Goal: Navigation & Orientation: Find specific page/section

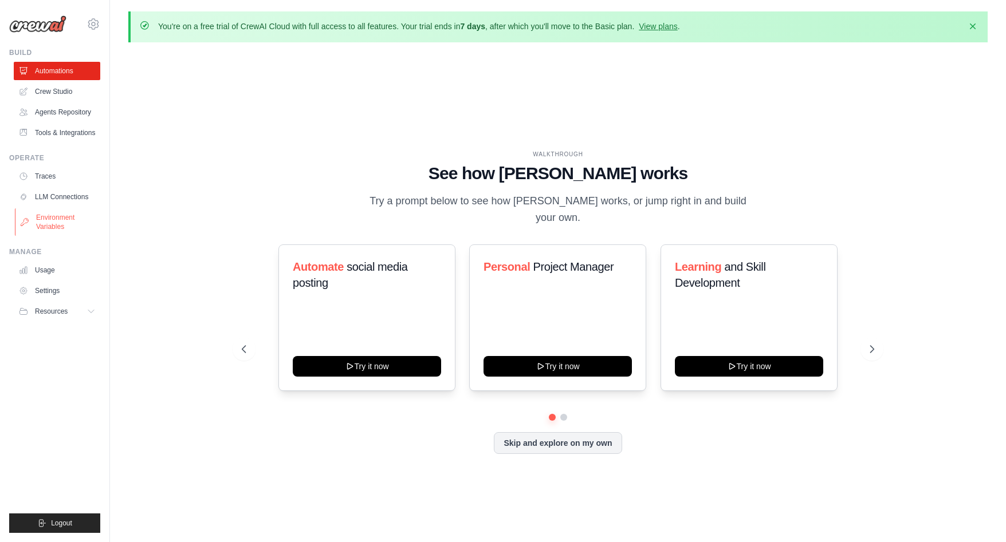
click at [81, 223] on link "Environment Variables" at bounding box center [58, 221] width 86 height 27
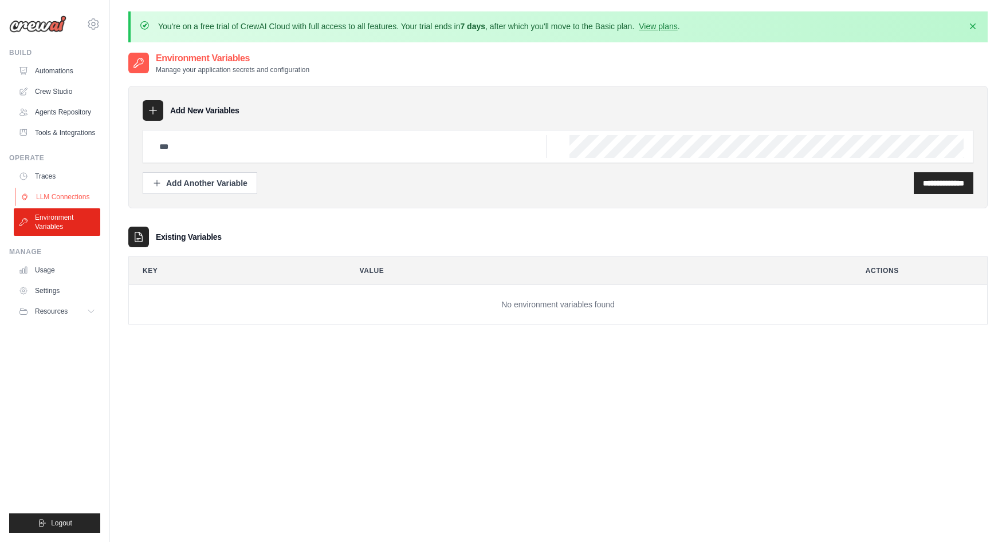
click at [77, 202] on link "LLM Connections" at bounding box center [58, 197] width 86 height 18
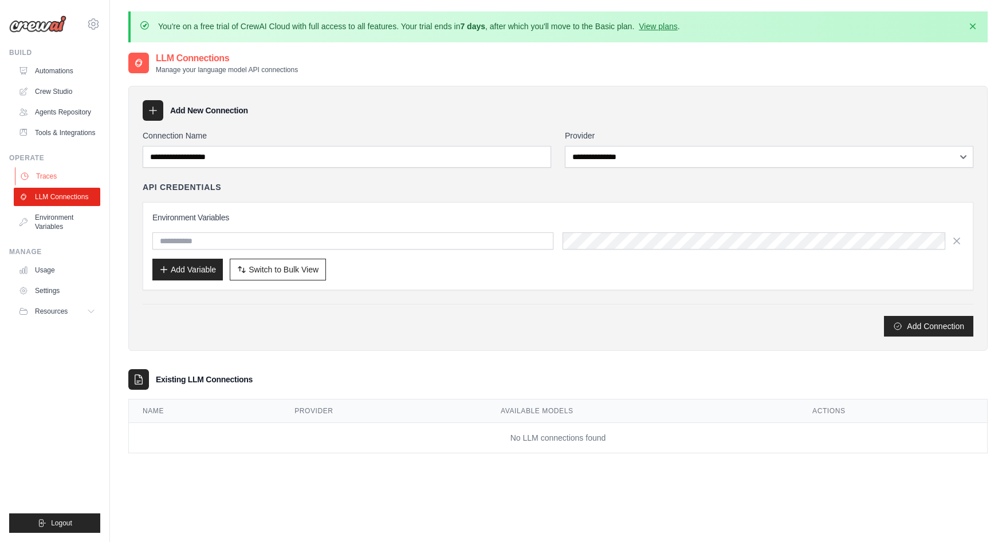
click at [69, 173] on link "Traces" at bounding box center [58, 176] width 86 height 18
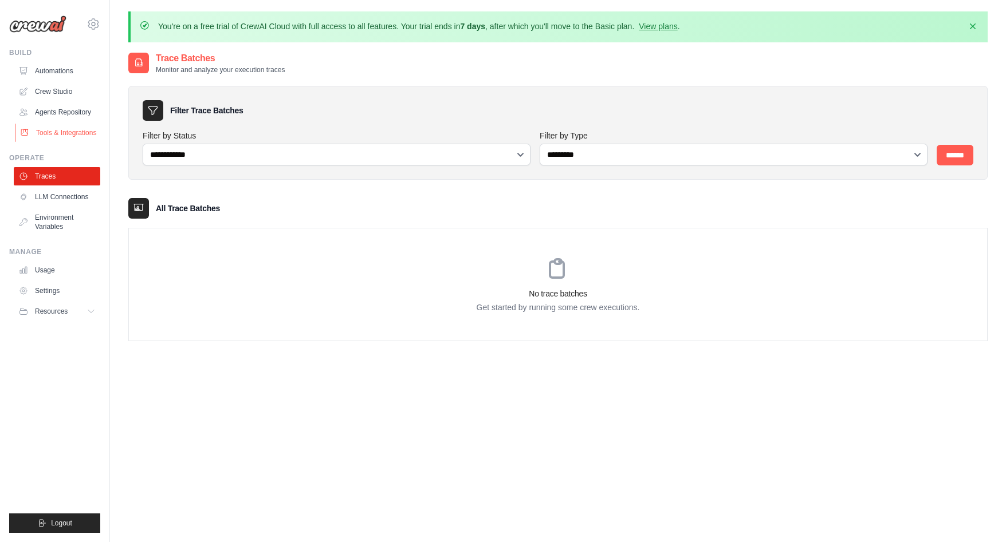
click at [71, 133] on link "Tools & Integrations" at bounding box center [58, 133] width 86 height 18
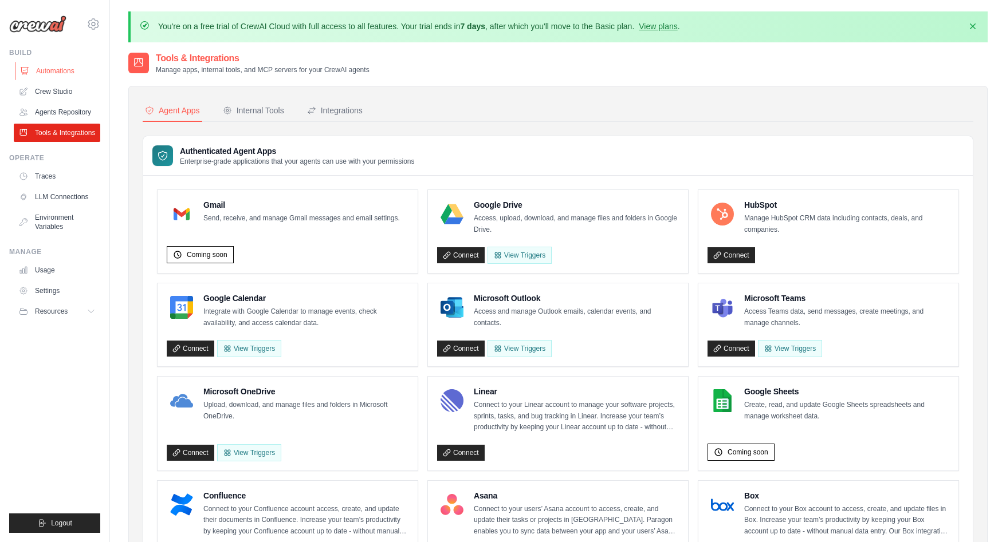
click at [70, 74] on link "Automations" at bounding box center [58, 71] width 86 height 18
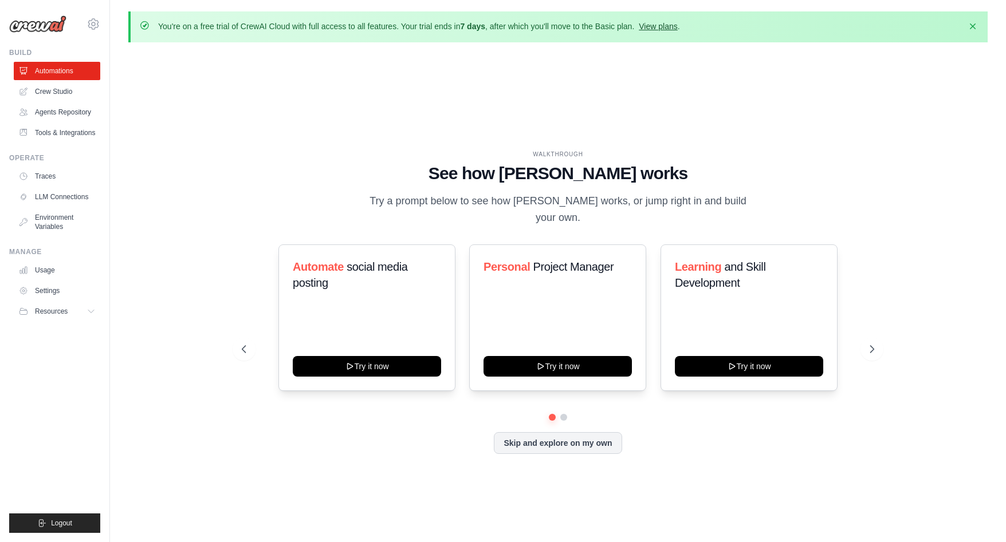
click at [655, 22] on link "View plans" at bounding box center [658, 26] width 38 height 9
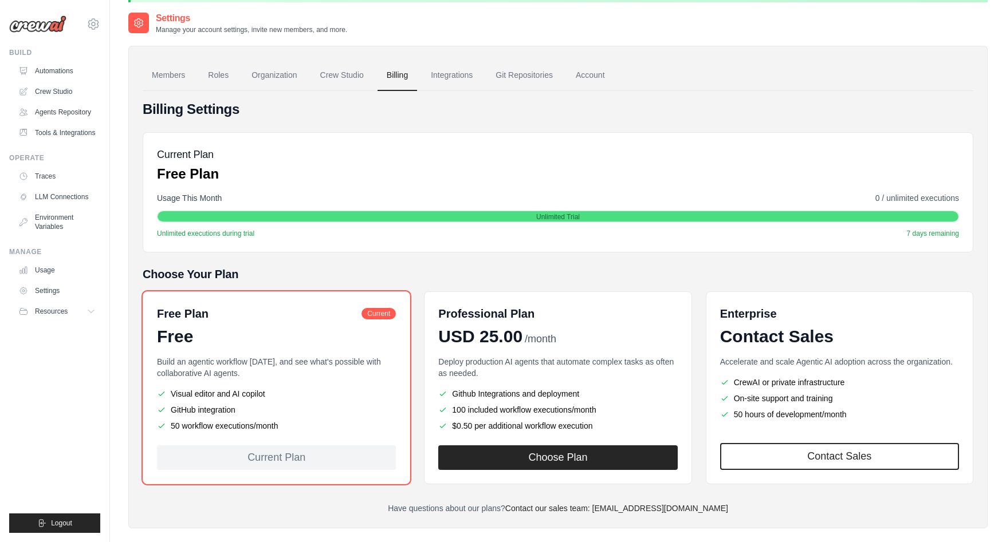
scroll to position [42, 0]
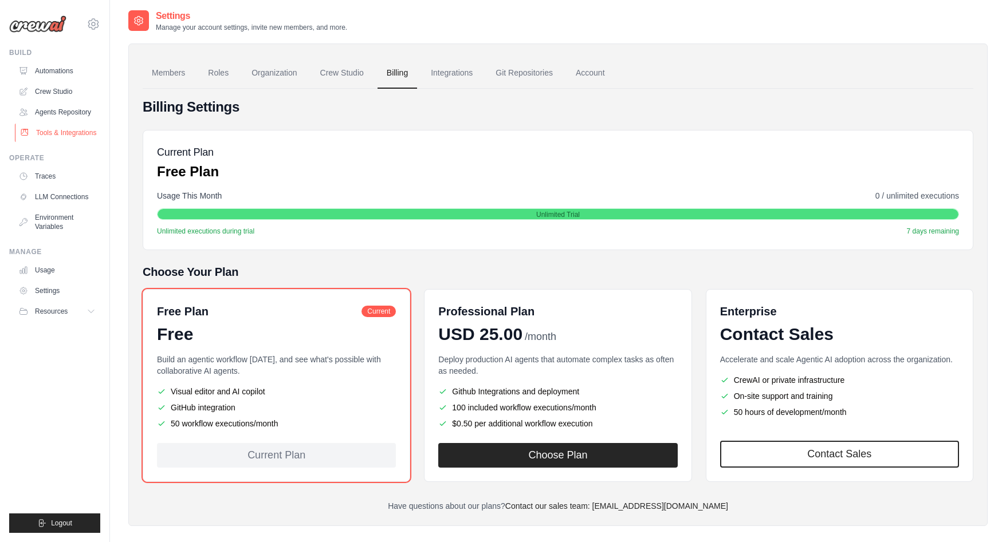
click at [85, 137] on link "Tools & Integrations" at bounding box center [58, 133] width 86 height 18
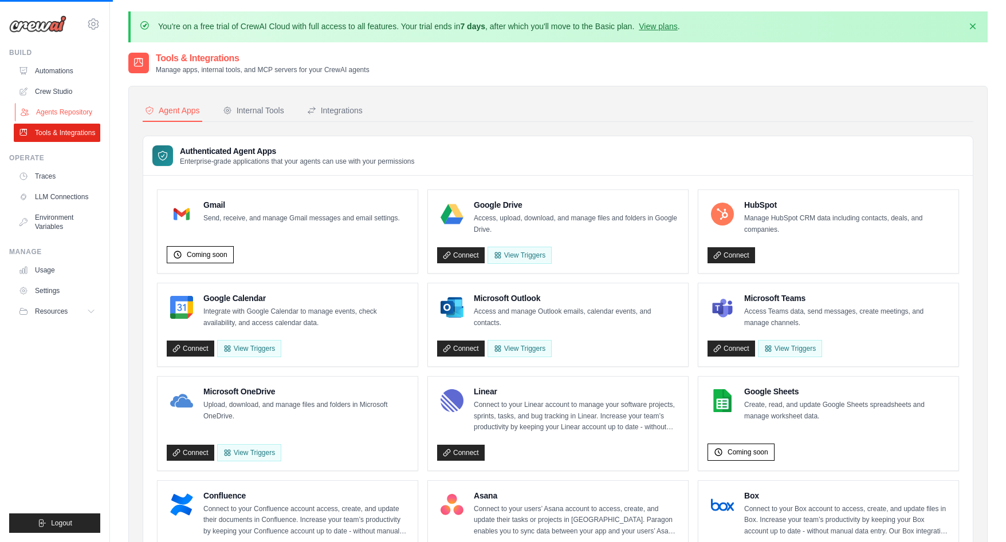
click at [84, 110] on link "Agents Repository" at bounding box center [58, 112] width 86 height 18
